Goal: Information Seeking & Learning: Learn about a topic

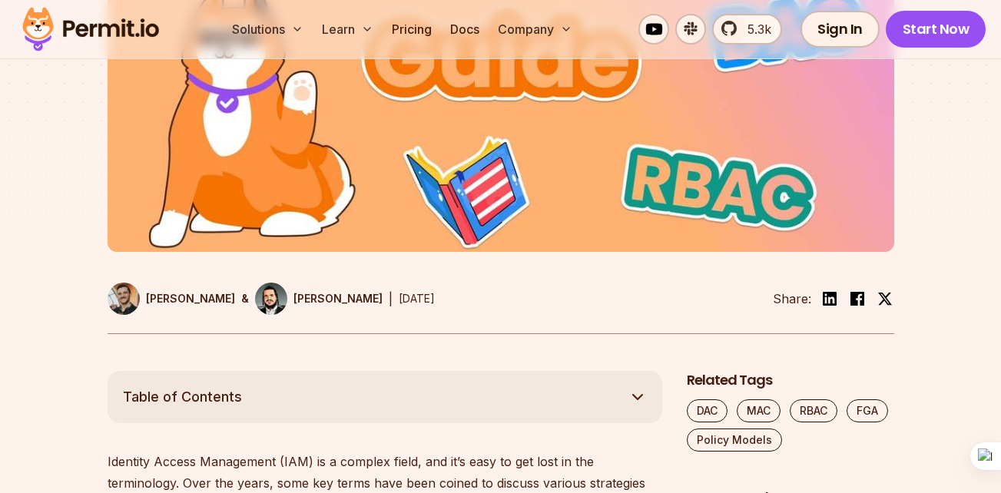
scroll to position [538, 0]
click at [811, 286] on div "[PERSON_NAME] & [PERSON_NAME] | [DATE] Share:" at bounding box center [501, 307] width 787 height 51
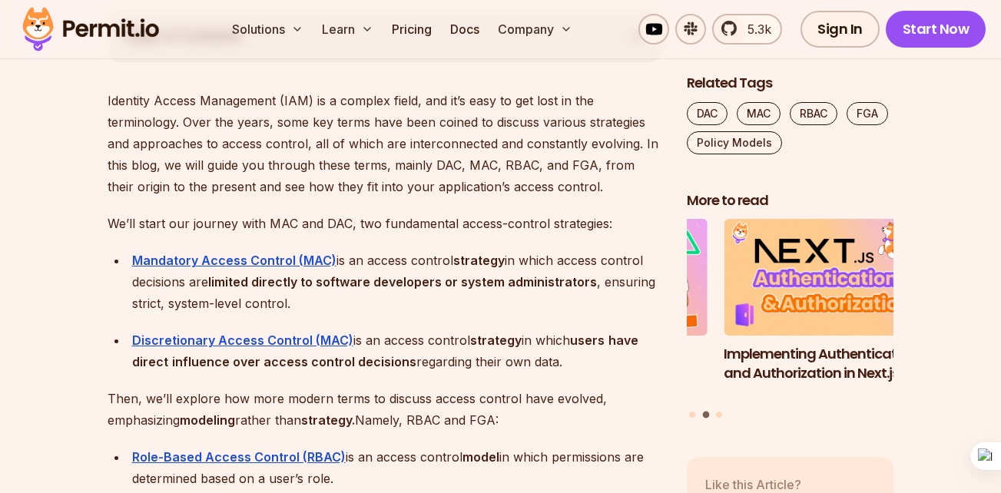
scroll to position [922, 0]
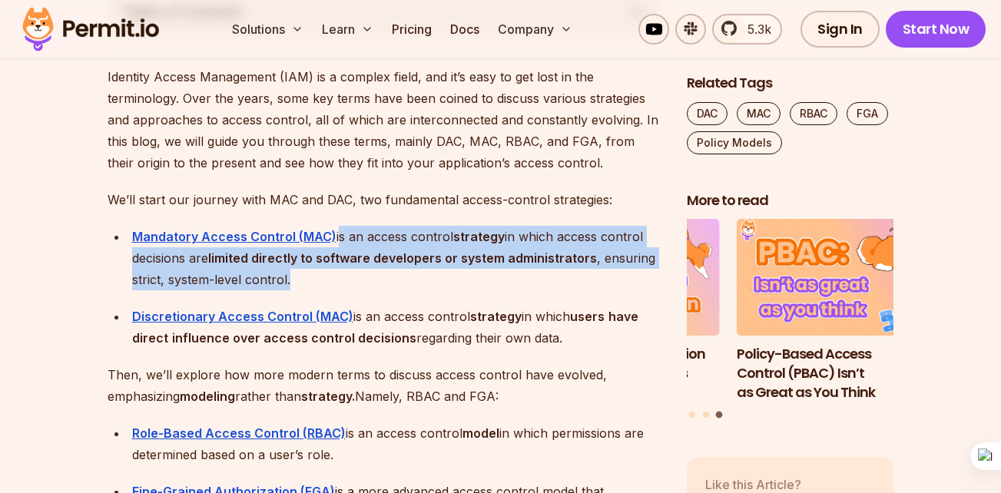
drag, startPoint x: 334, startPoint y: 241, endPoint x: 354, endPoint y: 284, distance: 47.1
click at [354, 284] on div "Mandatory Access Control (MAC) is an access control strategy in which access co…" at bounding box center [397, 258] width 530 height 65
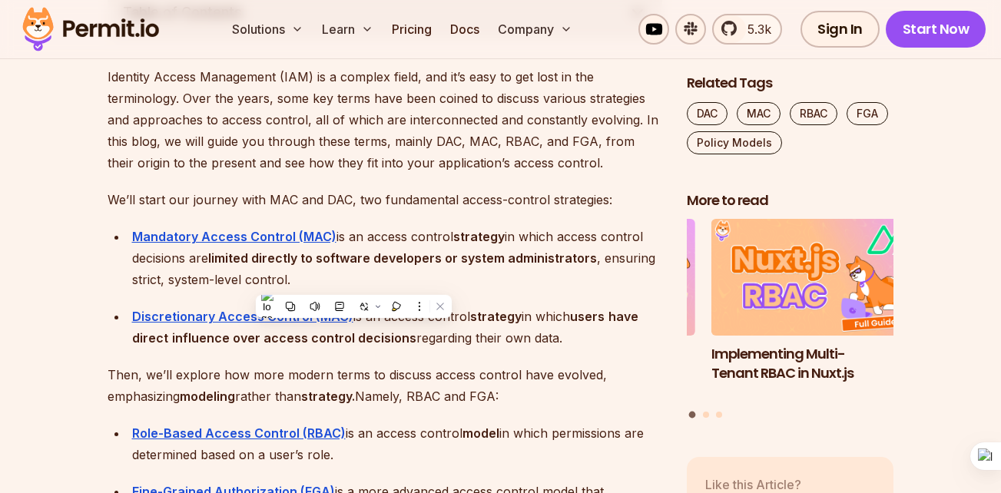
click at [406, 194] on p "We’ll start our journey with MAC and DAC, two fundamental access-control strate…" at bounding box center [385, 200] width 555 height 22
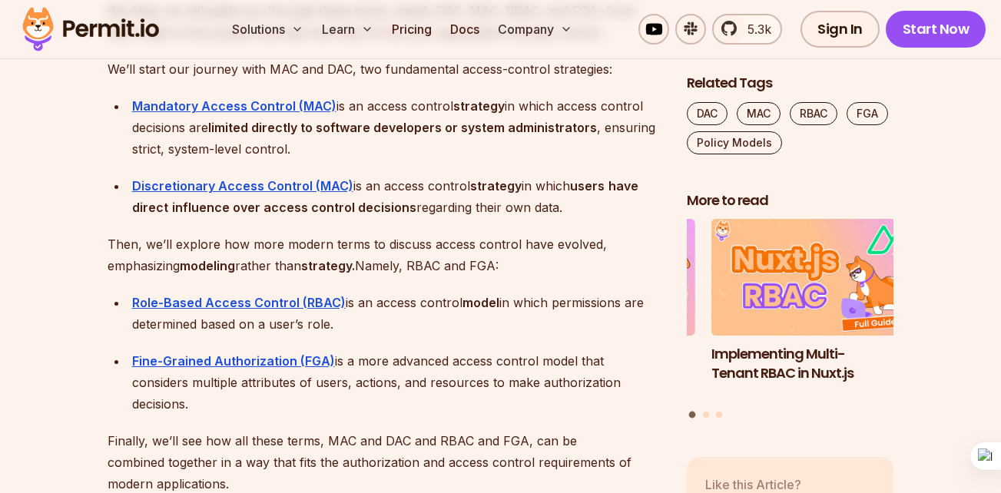
scroll to position [1076, 0]
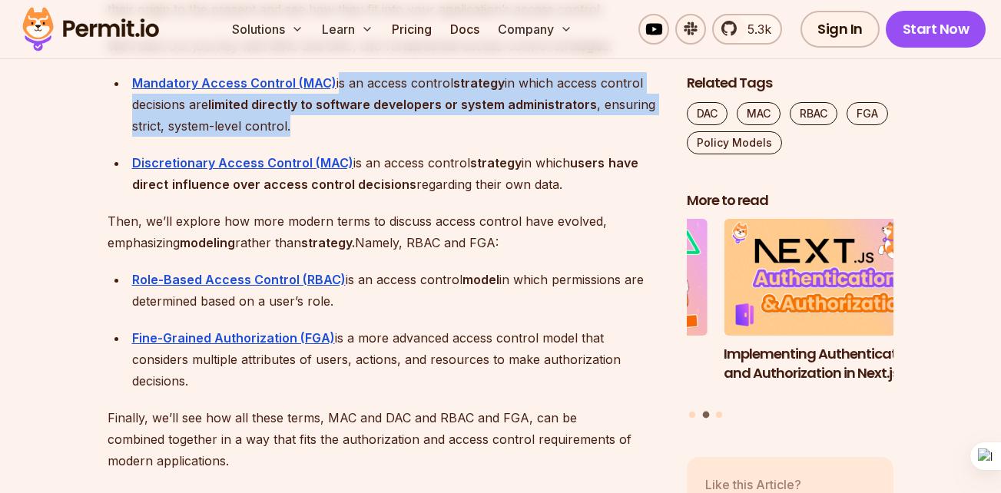
drag, startPoint x: 334, startPoint y: 85, endPoint x: 344, endPoint y: 125, distance: 41.2
click at [344, 125] on div "Mandatory Access Control (MAC) is an access control strategy in which access co…" at bounding box center [397, 104] width 530 height 65
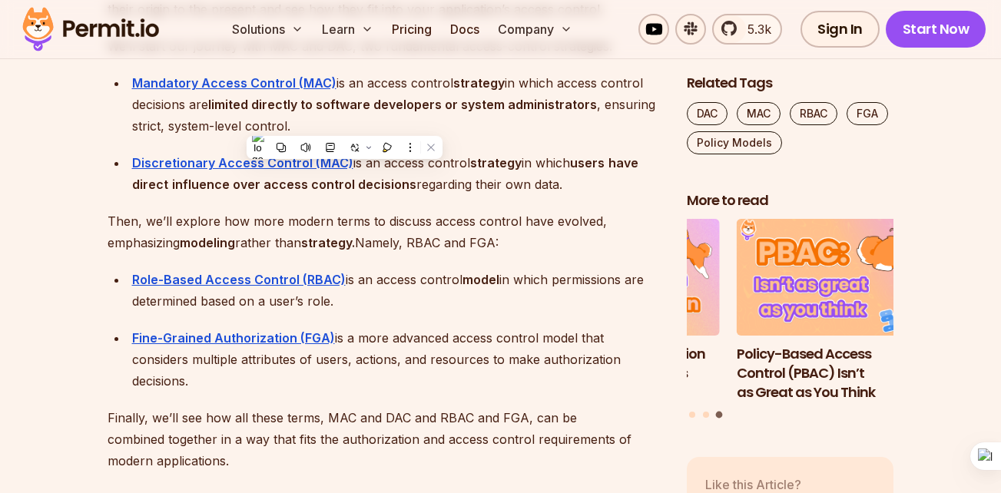
click at [409, 178] on div "Discretionary Access Control (MAC) is an access control strategy in which users…" at bounding box center [397, 173] width 530 height 43
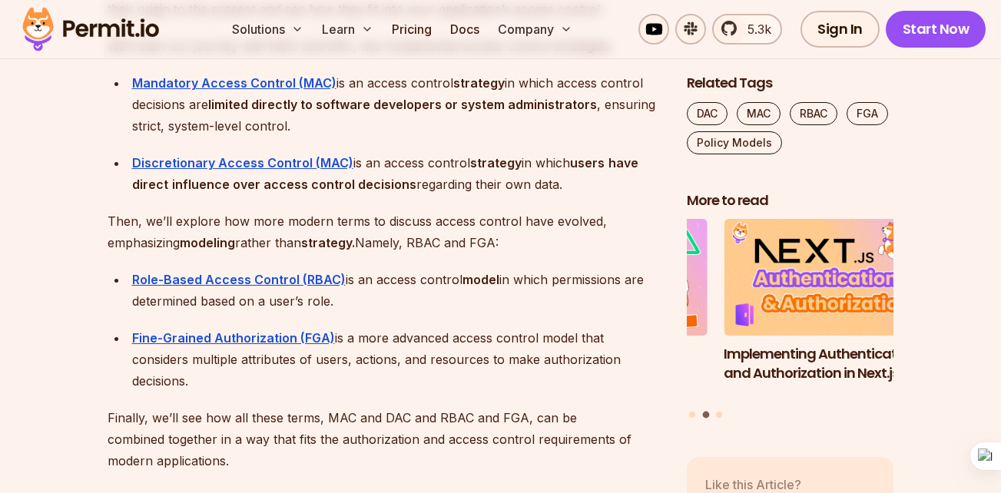
drag, startPoint x: 344, startPoint y: 280, endPoint x: 354, endPoint y: 305, distance: 27.3
click at [354, 305] on div "Role-Based Access Control (RBAC) is an access control model in which permission…" at bounding box center [397, 290] width 530 height 43
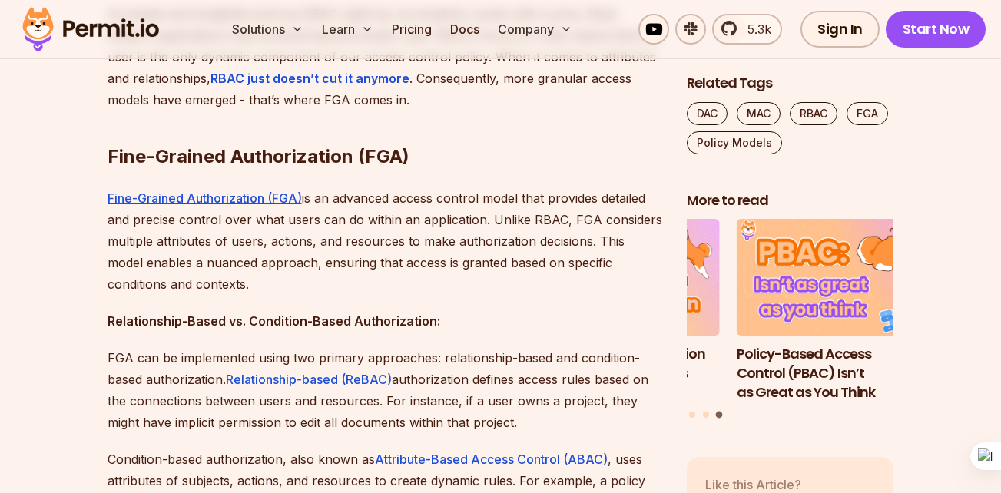
scroll to position [5226, 0]
